Goal: Find contact information

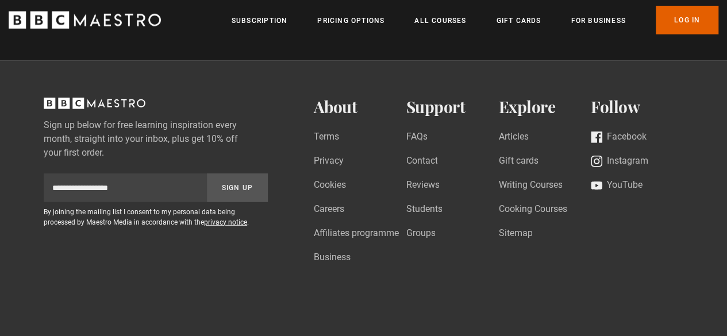
scroll to position [3695, 0]
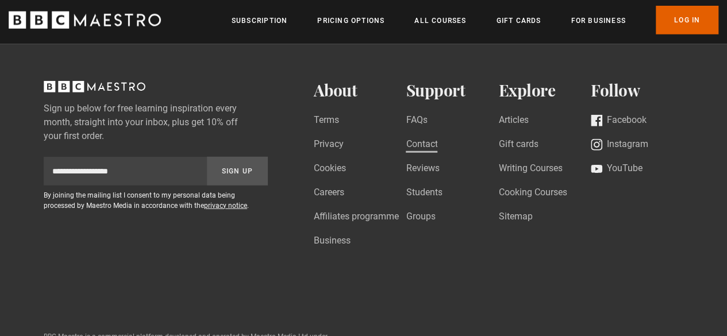
click at [415, 138] on link "Contact" at bounding box center [421, 145] width 32 height 16
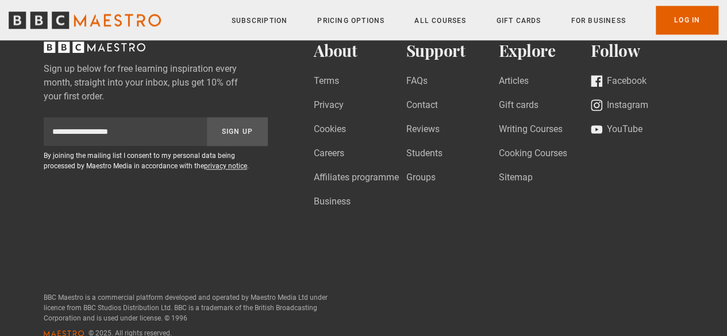
scroll to position [713, 0]
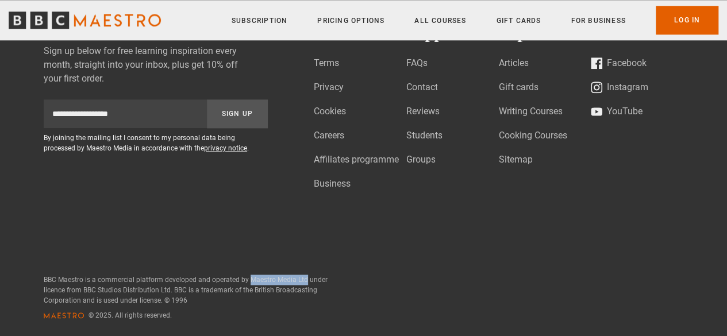
drag, startPoint x: 250, startPoint y: 277, endPoint x: 304, endPoint y: 275, distance: 54.0
click at [304, 275] on p "BBC Maestro is a commercial platform developed and operated by Maestro Media Lt…" at bounding box center [187, 290] width 287 height 31
copy p "Maestro Media Ltd"
